Goal: Information Seeking & Learning: Learn about a topic

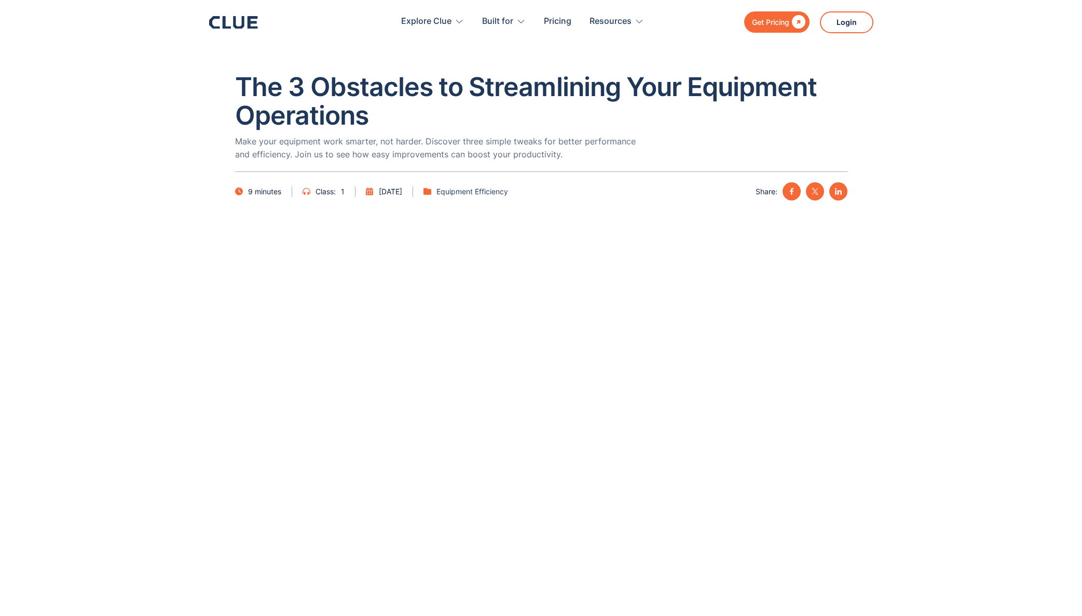
scroll to position [1, 0]
click at [175, 376] on section at bounding box center [541, 421] width 1082 height 391
